Goal: Transaction & Acquisition: Purchase product/service

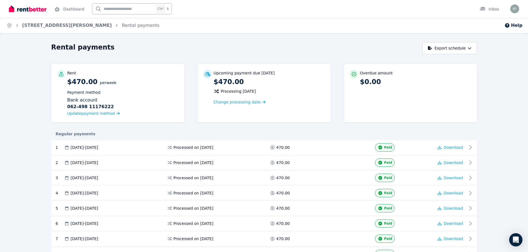
click at [274, 35] on div "Home [STREET_ADDRESS][PERSON_NAME] Rental payments Help Rental payments Export …" at bounding box center [264, 126] width 528 height 252
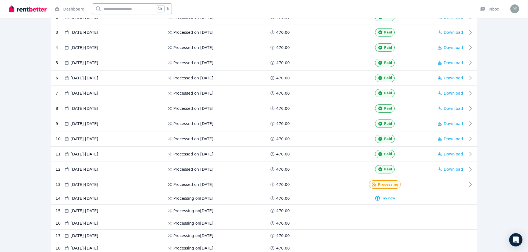
scroll to position [194, 0]
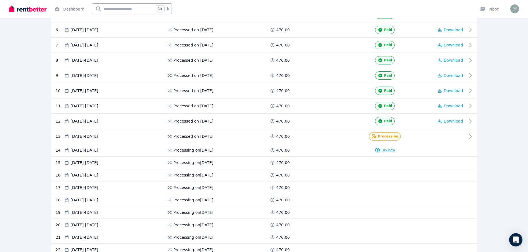
click at [385, 151] on span "Pay now" at bounding box center [388, 150] width 14 height 4
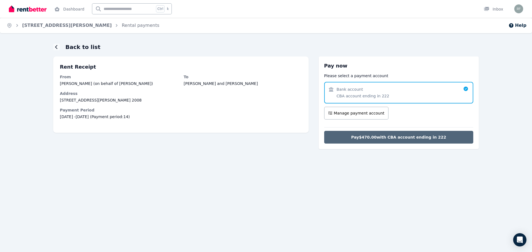
click at [412, 138] on span "Pay $470.00 with CBA account ending in 222" at bounding box center [398, 138] width 95 height 6
